Goal: Find specific page/section: Find specific page/section

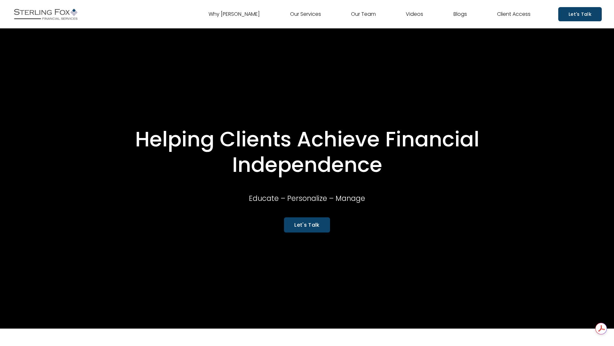
click at [362, 15] on link "Our Team" at bounding box center [363, 14] width 25 height 10
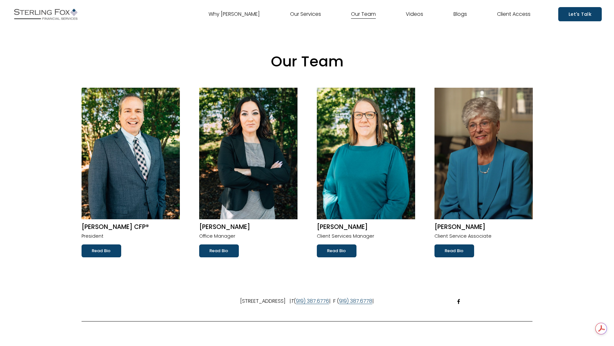
click at [113, 253] on link "Read Bio" at bounding box center [102, 250] width 40 height 13
